Goal: Navigation & Orientation: Find specific page/section

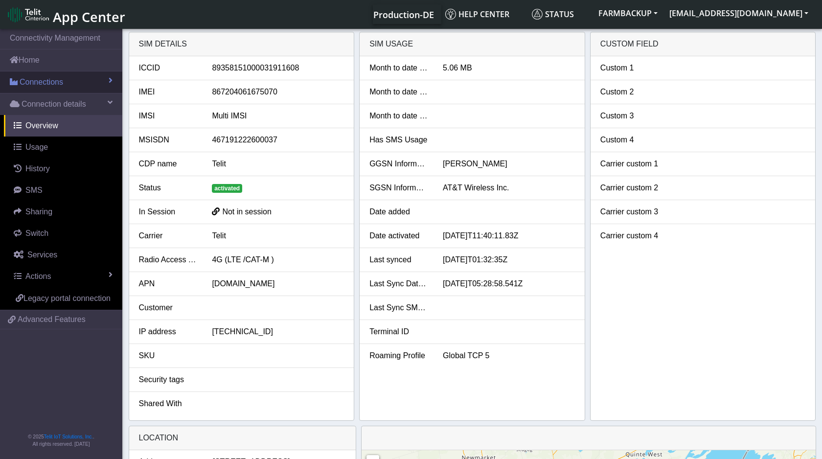
click at [46, 86] on span "Connections" at bounding box center [42, 82] width 44 height 12
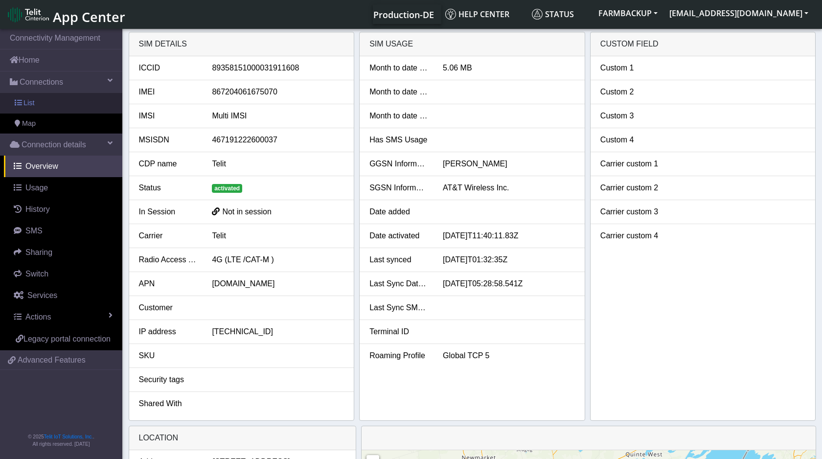
click at [42, 100] on link "List" at bounding box center [61, 103] width 122 height 21
